Goal: Complete application form

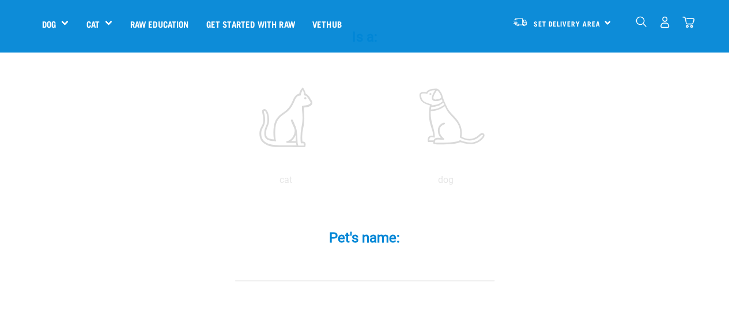
scroll to position [246, 0]
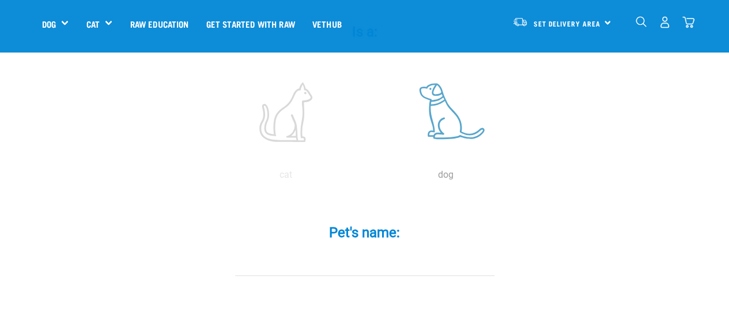
click at [452, 96] on label at bounding box center [446, 112] width 156 height 98
click at [366, 178] on input "radio" at bounding box center [366, 178] width 0 height 0
click at [361, 250] on input "Pet's name: *" at bounding box center [364, 263] width 259 height 26
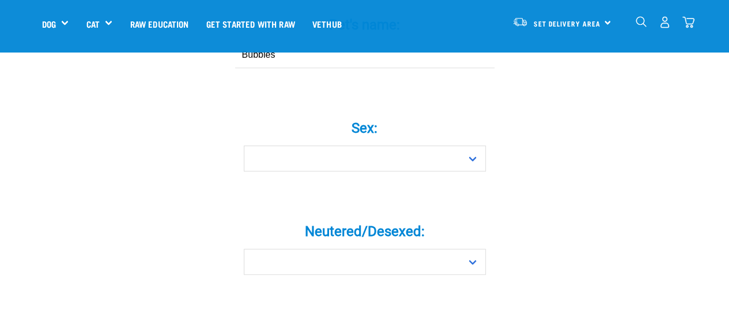
scroll to position [461, 0]
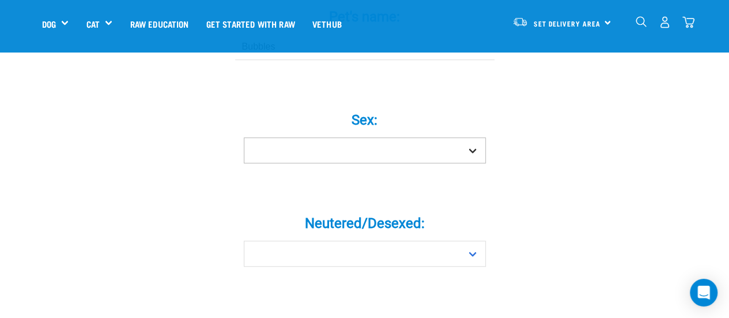
type input "Bubbles"
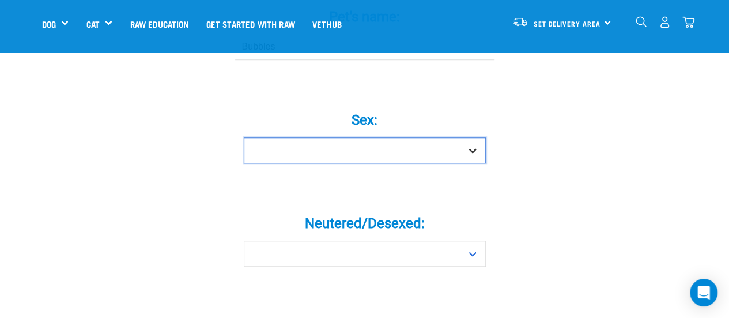
click at [473, 137] on select "Boy Girl" at bounding box center [365, 150] width 242 height 26
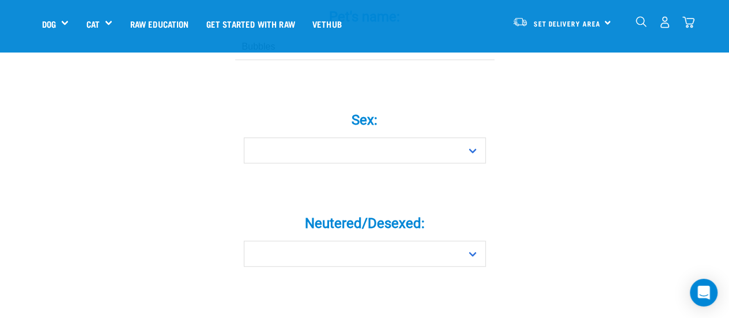
click at [376, 199] on div "Neutered/Desexed: * Yes No" at bounding box center [365, 232] width 346 height 67
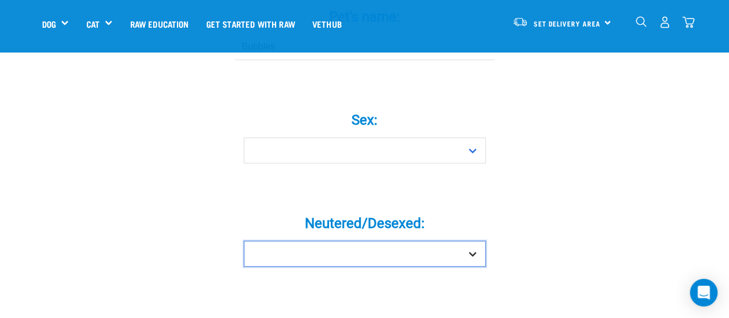
click at [374, 240] on select "Yes No" at bounding box center [365, 253] width 242 height 26
select select "no"
click at [244, 240] on select "Yes No" at bounding box center [365, 253] width 242 height 26
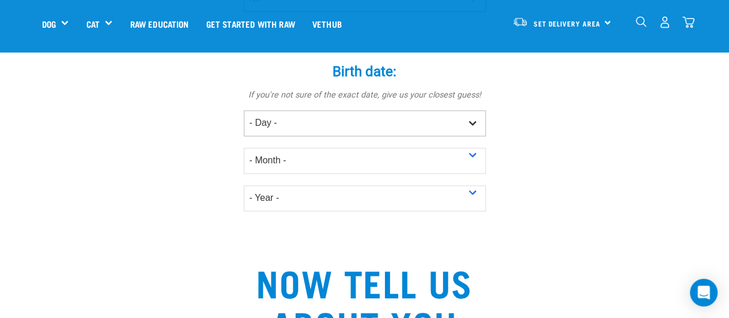
scroll to position [0, 0]
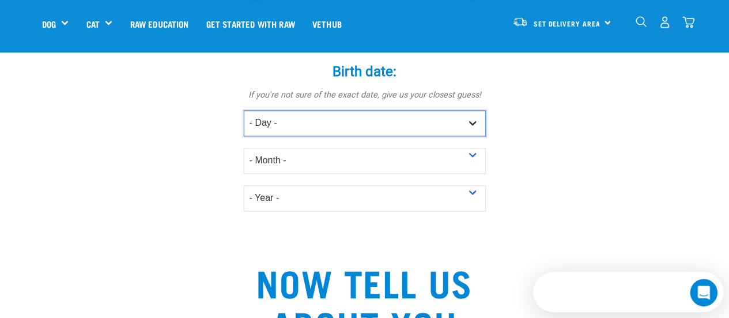
click at [448, 110] on select "- Day - 1 2 3 4 5 6 7 8 9 10 11 12 13 14 15 16 17 18 19 20 21 22 23 24 25 26 27" at bounding box center [365, 123] width 242 height 26
select select "6"
click at [244, 110] on select "- Day - 1 2 3 4 5 6 7 8 9 10 11 12 13 14 15 16 17 18 19 20 21 22 23 24 25 26 27" at bounding box center [365, 123] width 242 height 26
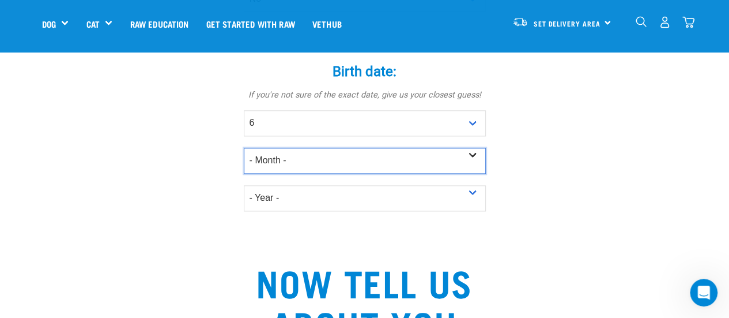
click at [321, 148] on select "- Month - January February March April May June July August September October N…" at bounding box center [365, 161] width 242 height 26
select select "January"
click at [244, 148] on select "- Month - January February March April May June July August September October N…" at bounding box center [365, 161] width 242 height 26
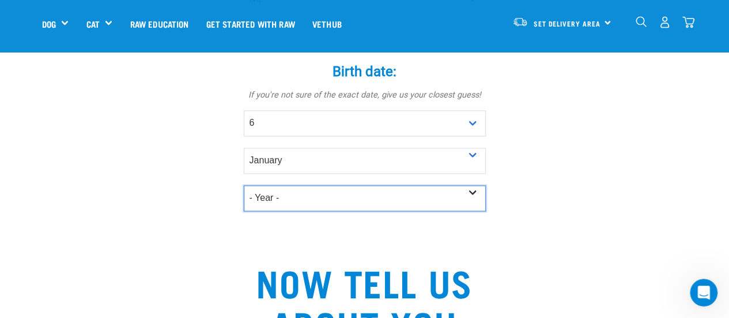
click at [317, 185] on select "- Year - 2025 2024 2023 2022 2021 2020 2019 2018 2017 2016 2015 2014 2013 2012" at bounding box center [365, 198] width 242 height 26
select select "2018"
click at [244, 185] on select "- Year - 2025 2024 2023 2022 2021 2020 2019 2018 2017 2016 2015 2014 2013 2012" at bounding box center [365, 198] width 242 height 26
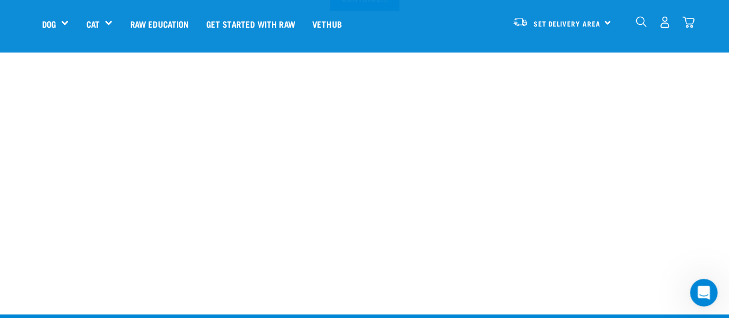
scroll to position [1449, 0]
